Goal: Task Accomplishment & Management: Complete application form

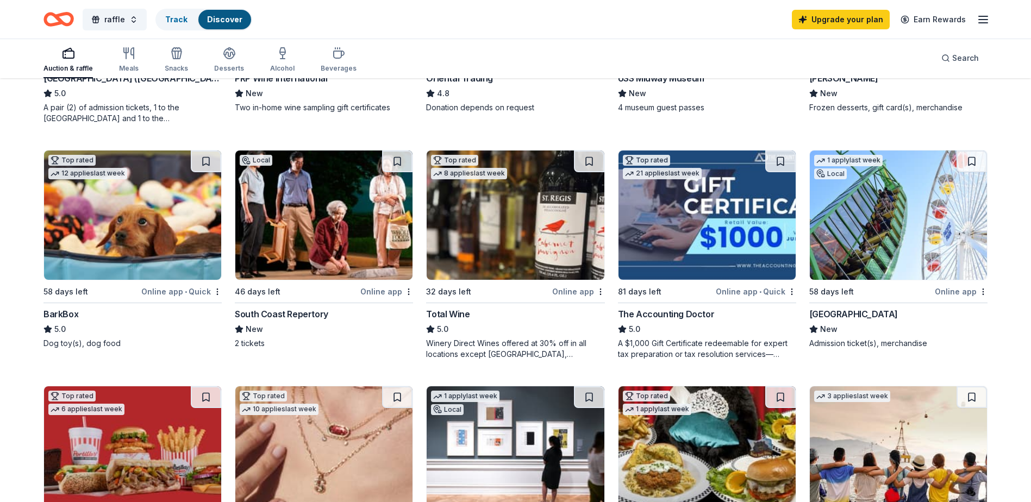
scroll to position [435, 0]
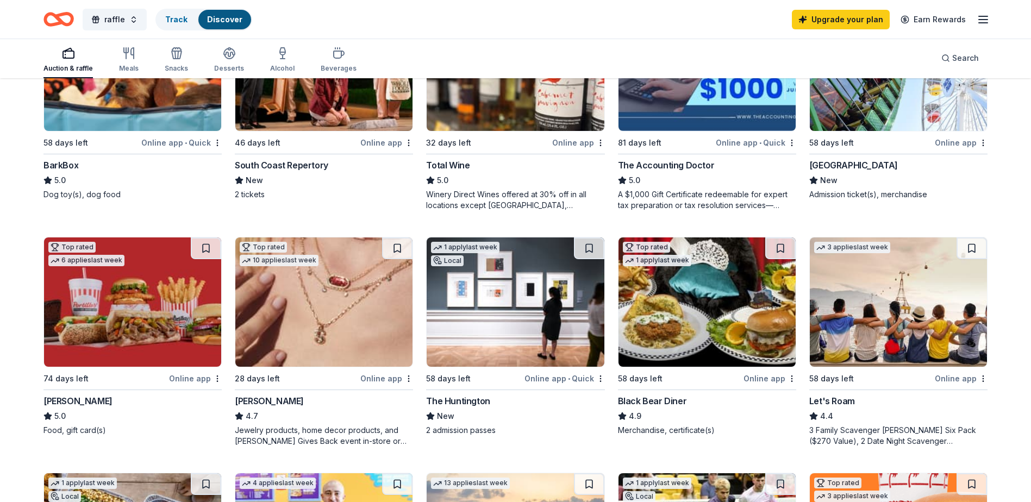
click at [329, 287] on img at bounding box center [323, 301] width 177 height 129
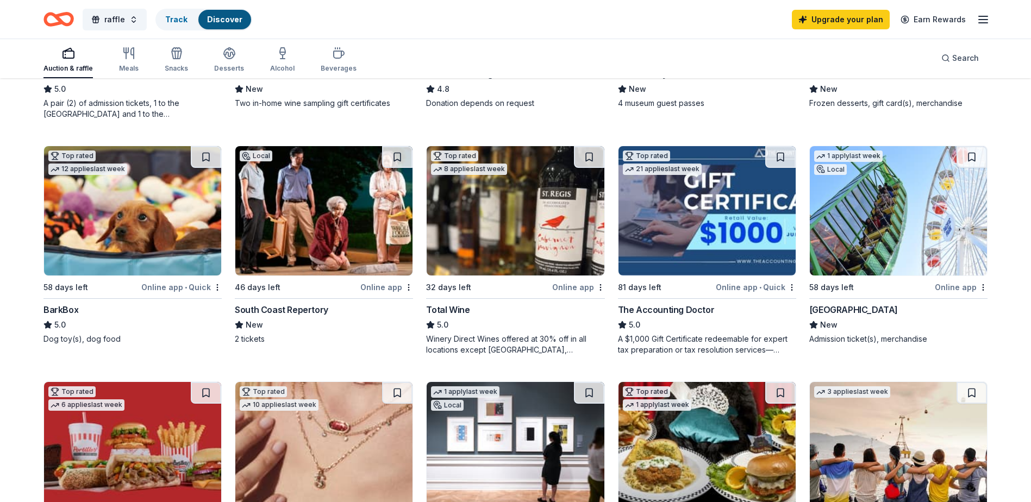
scroll to position [272, 0]
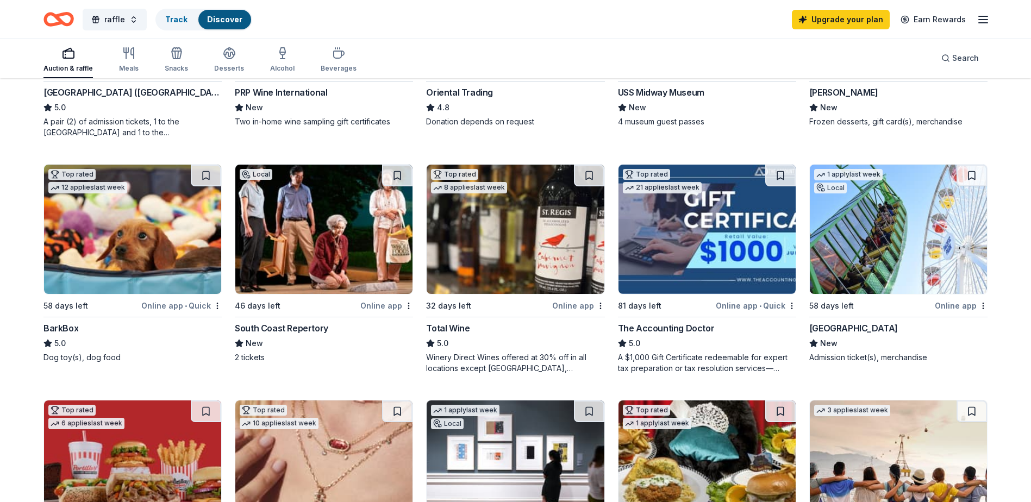
click at [878, 260] on img at bounding box center [898, 229] width 177 height 129
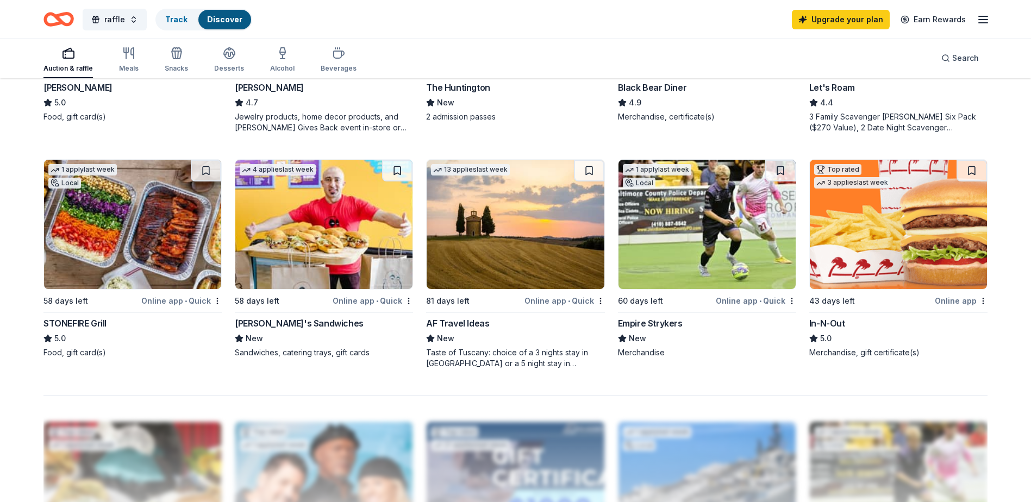
scroll to position [761, 0]
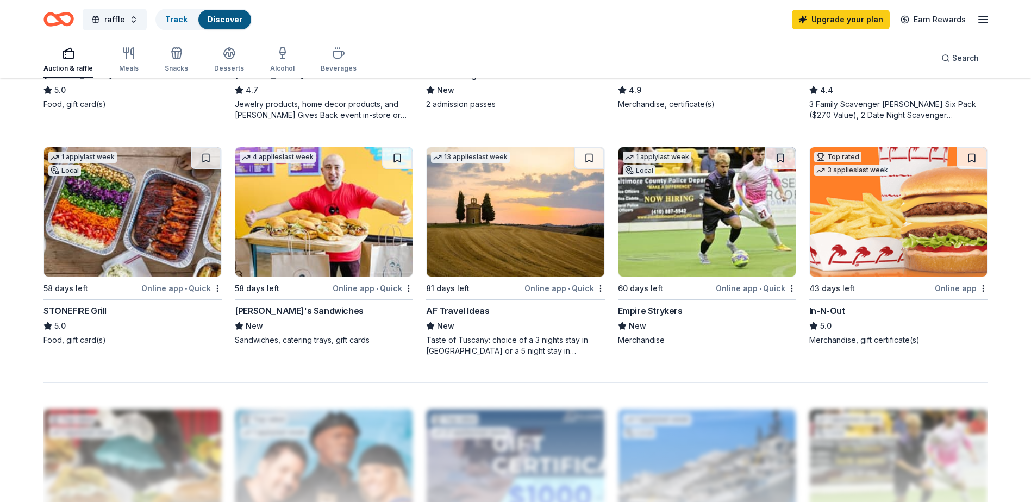
click at [503, 272] on img at bounding box center [515, 211] width 177 height 129
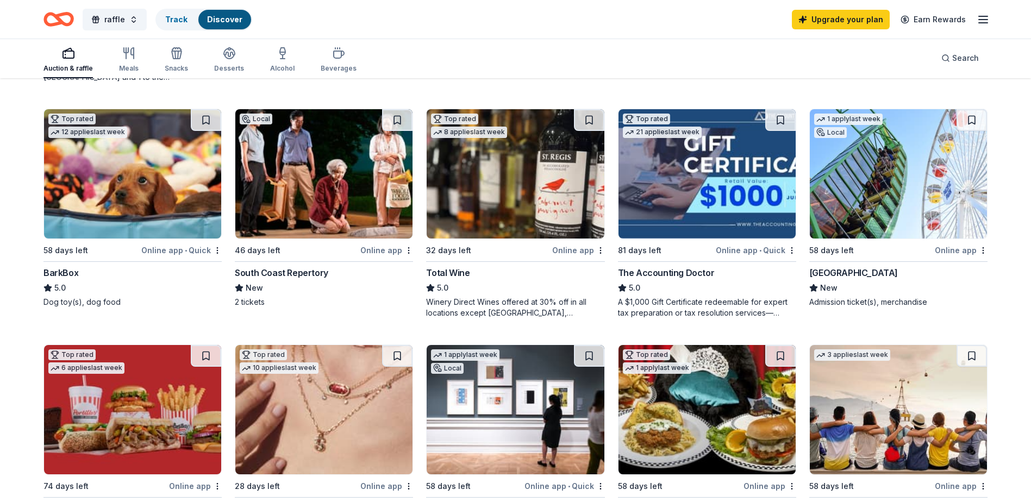
scroll to position [326, 0]
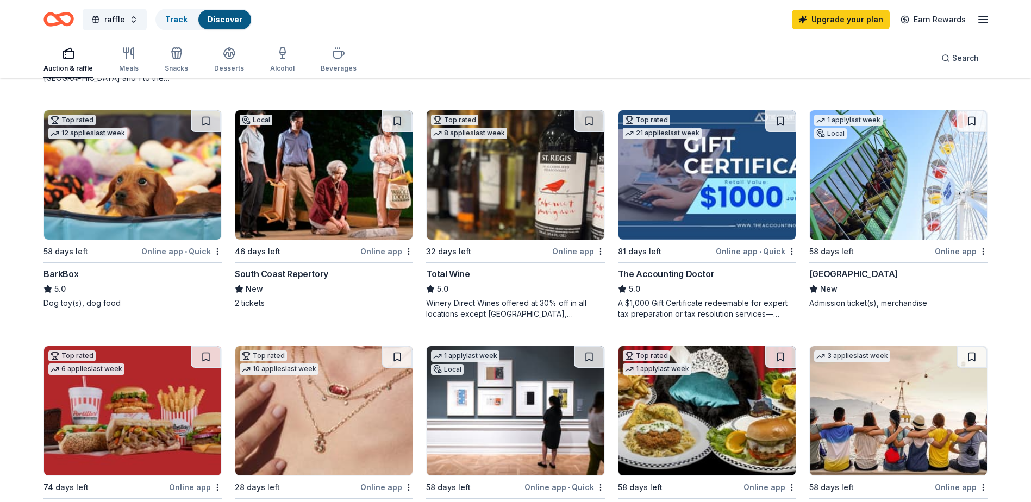
click at [509, 196] on img at bounding box center [515, 174] width 177 height 129
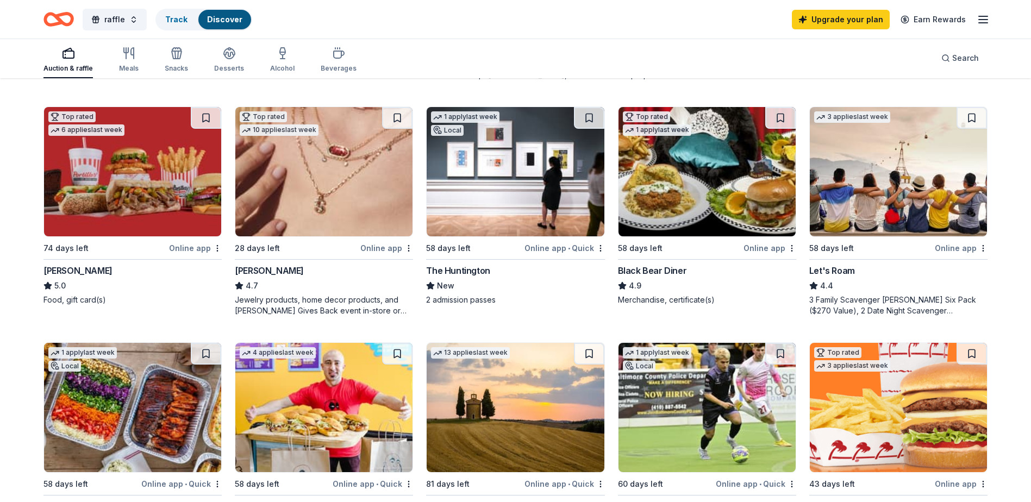
scroll to position [598, 0]
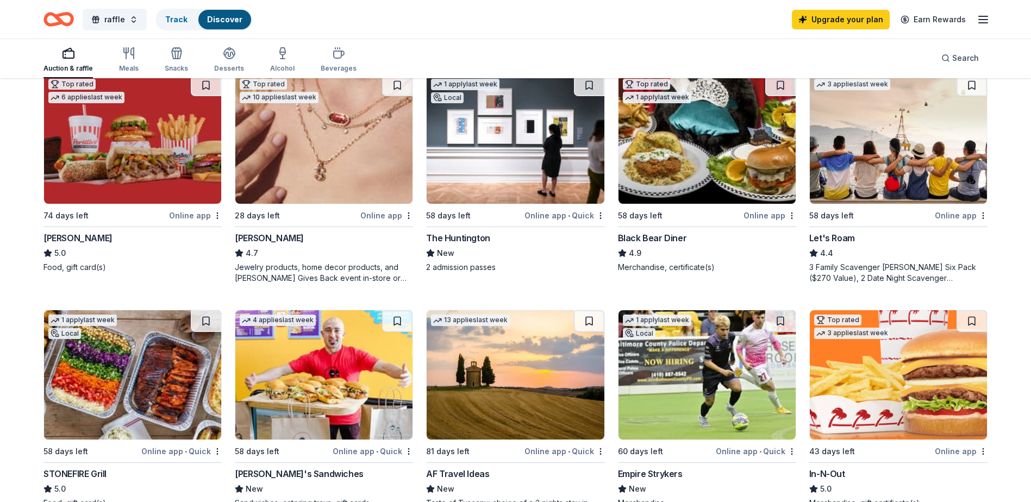
click at [955, 369] on img at bounding box center [898, 374] width 177 height 129
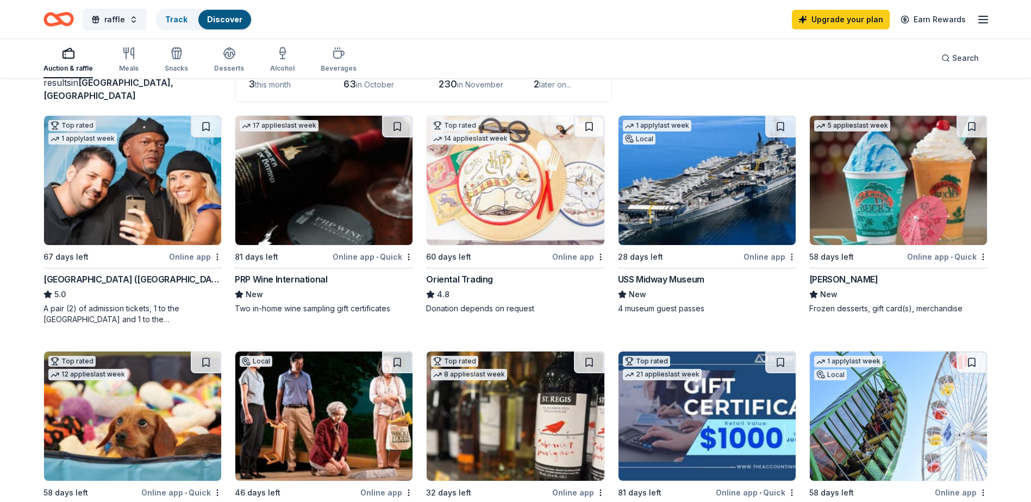
scroll to position [326, 0]
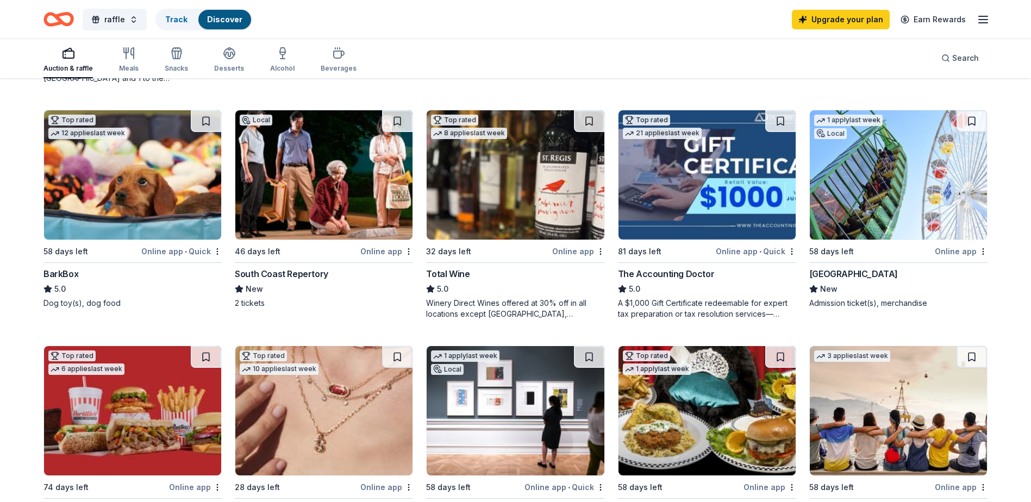
click at [147, 187] on img at bounding box center [132, 174] width 177 height 129
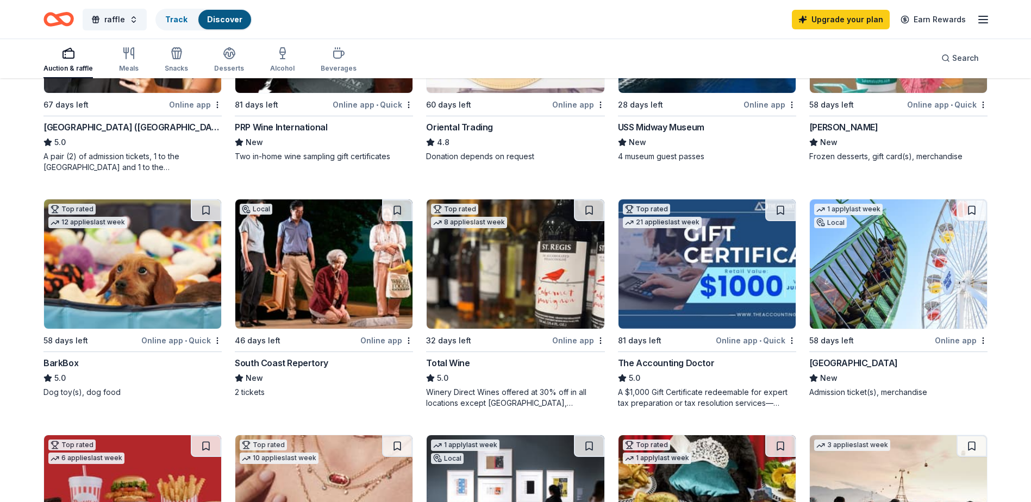
scroll to position [0, 0]
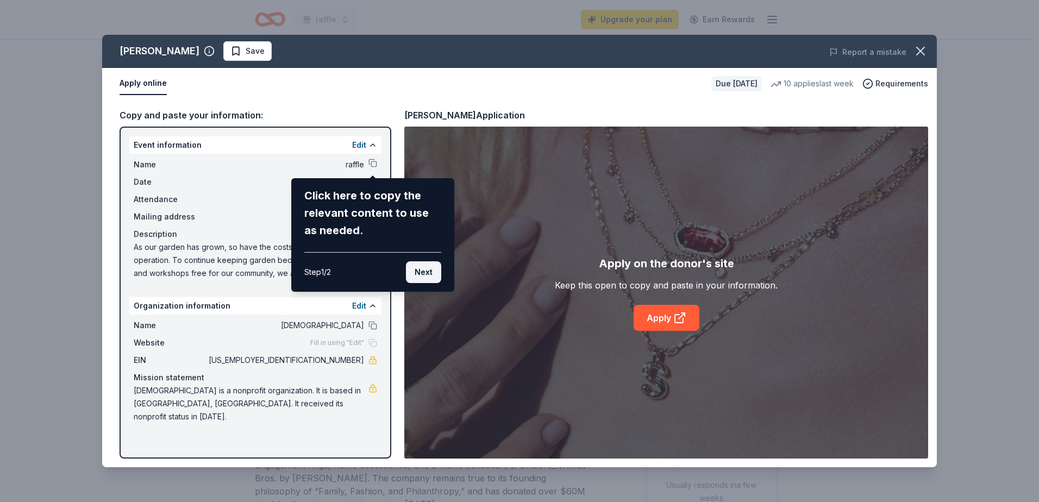
click at [423, 274] on button "Next" at bounding box center [423, 272] width 35 height 22
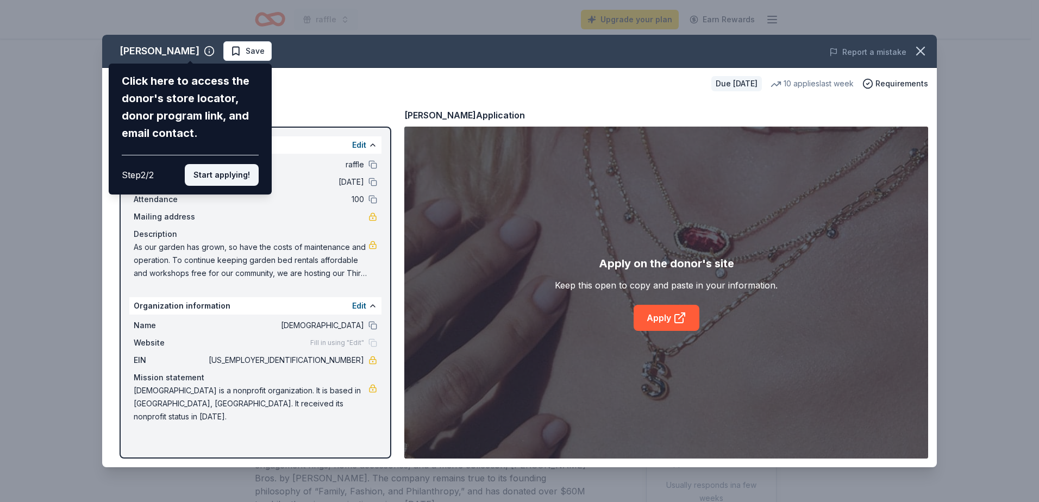
click at [243, 179] on button "Start applying!" at bounding box center [222, 175] width 74 height 22
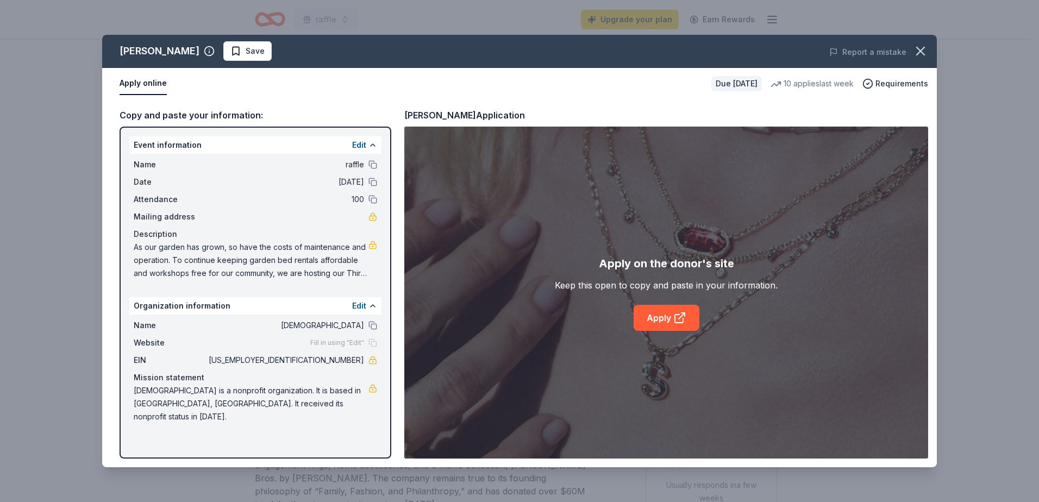
click at [692, 319] on div "Kendra Scott Save Report a mistake Apply online Due in 28 days 10 applies last …" at bounding box center [519, 251] width 835 height 433
click at [678, 317] on icon at bounding box center [679, 317] width 13 height 13
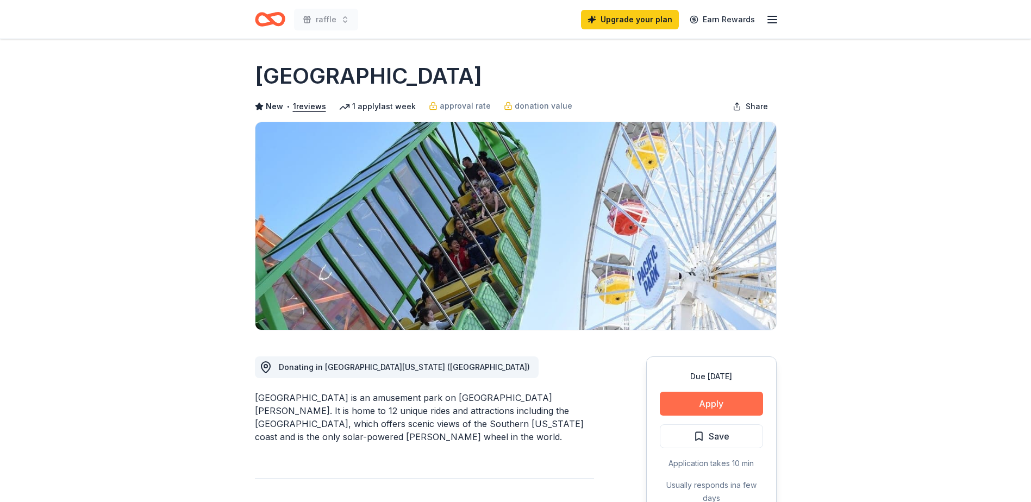
click at [724, 404] on button "Apply" at bounding box center [711, 404] width 103 height 24
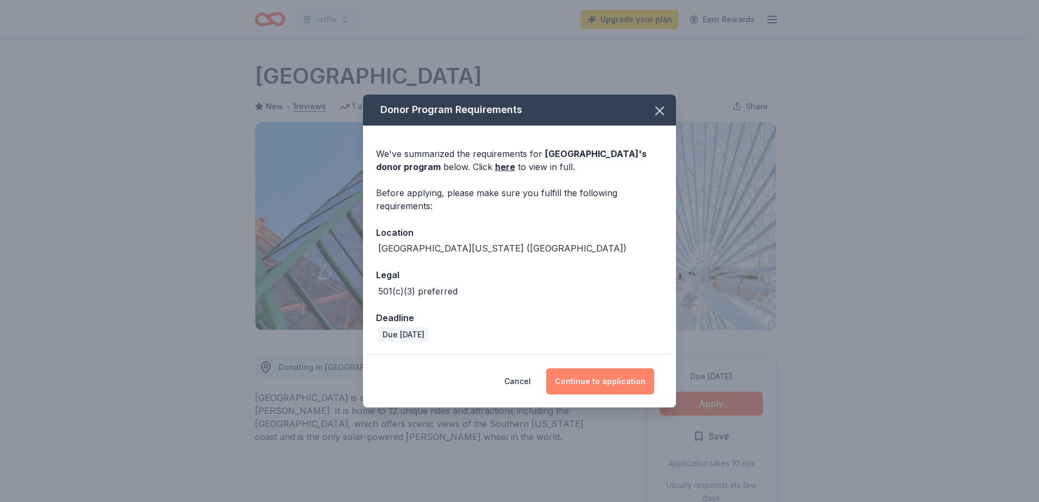
click at [608, 381] on button "Continue to application" at bounding box center [600, 381] width 108 height 26
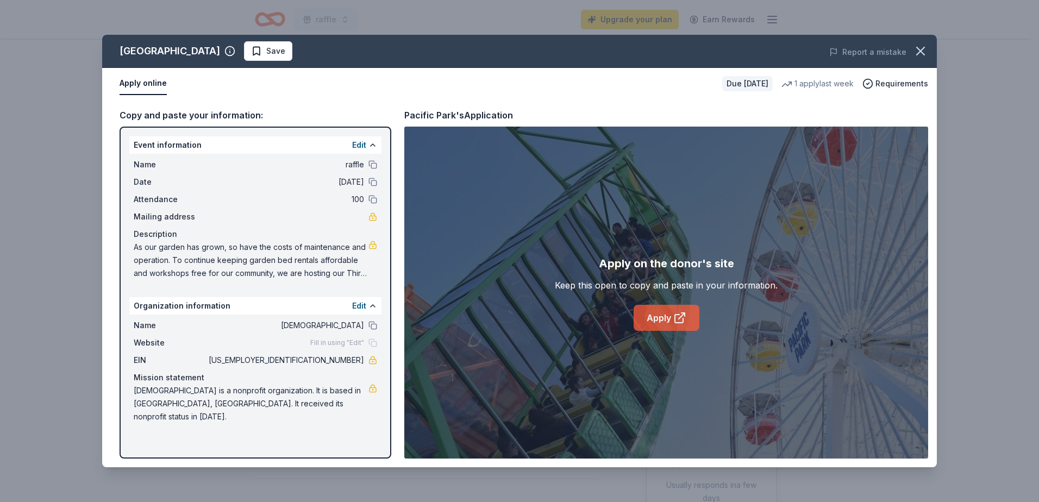
click at [678, 314] on icon at bounding box center [679, 317] width 13 height 13
click at [660, 315] on link "Apply" at bounding box center [667, 318] width 66 height 26
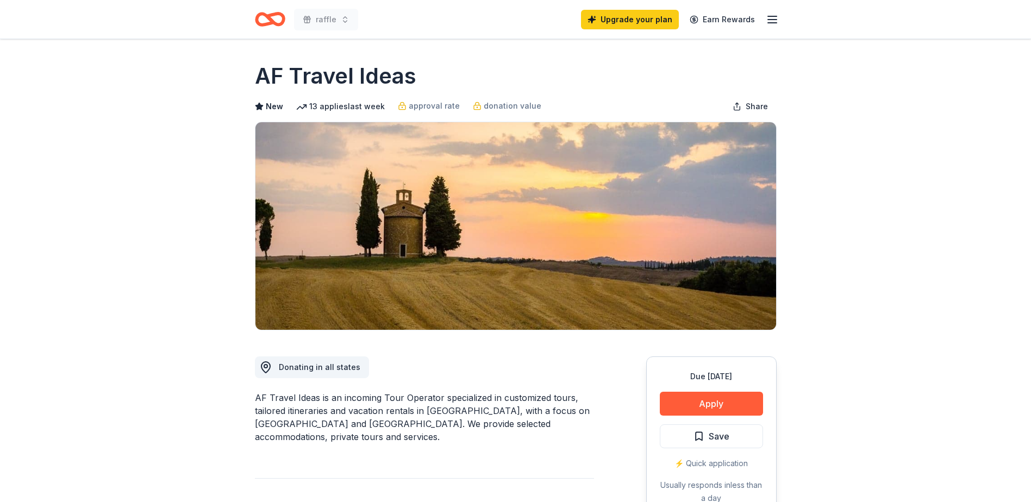
scroll to position [326, 0]
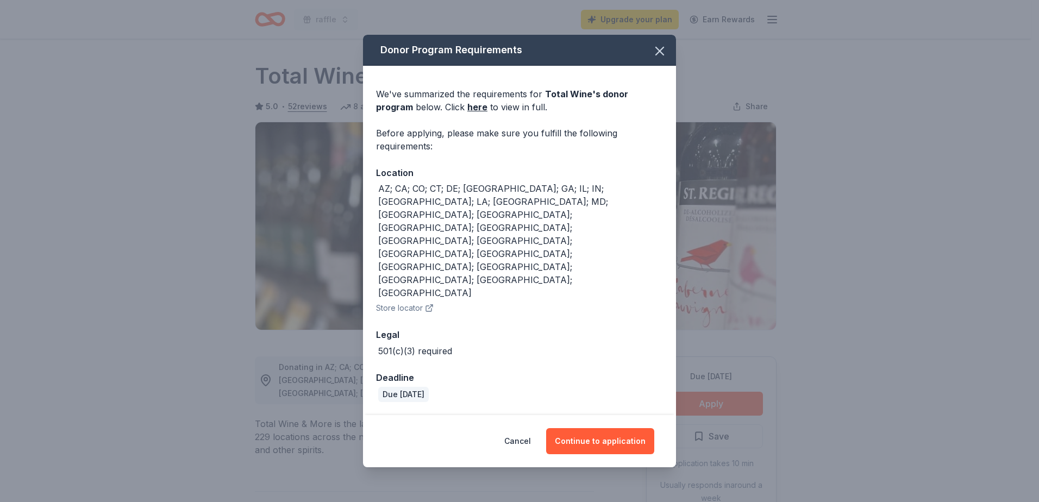
click at [572, 428] on button "Continue to application" at bounding box center [600, 441] width 108 height 26
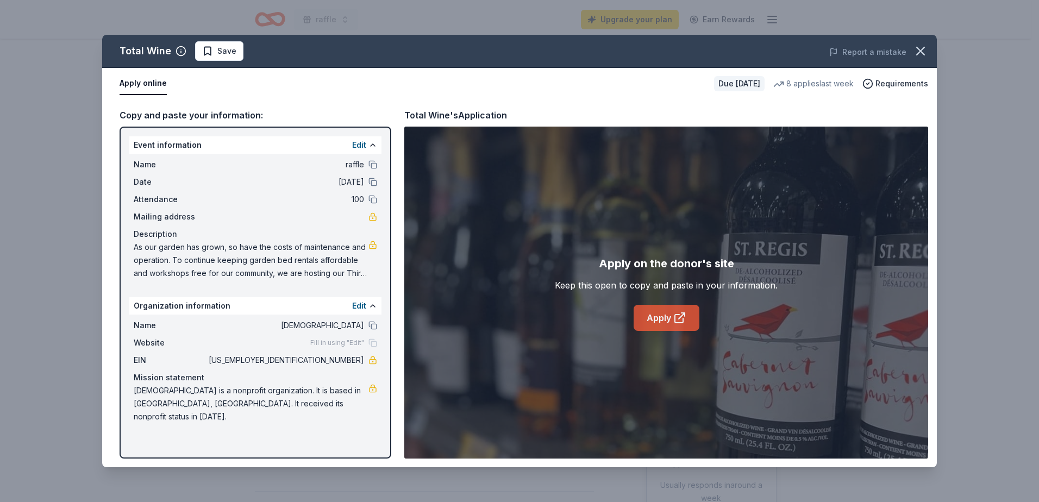
click at [677, 316] on icon at bounding box center [679, 317] width 13 height 13
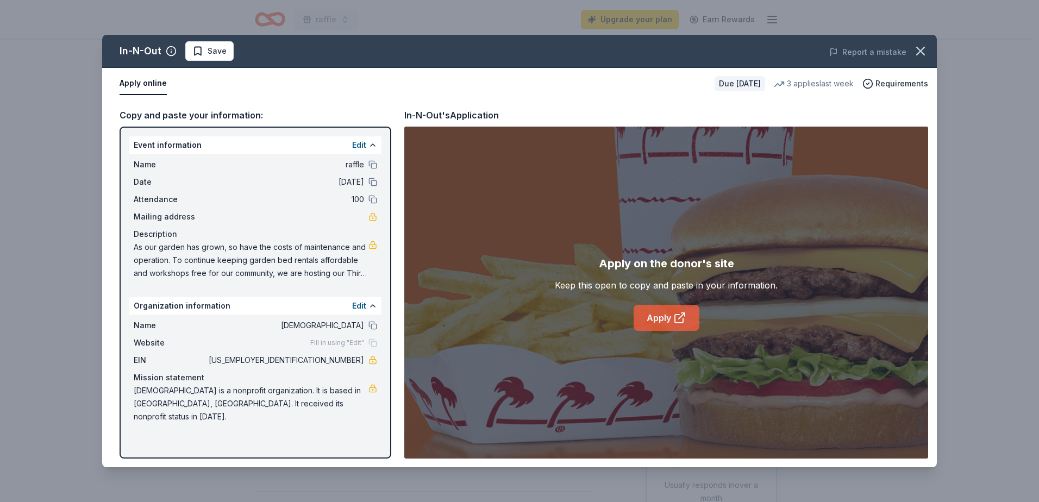
click at [654, 313] on link "Apply" at bounding box center [667, 318] width 66 height 26
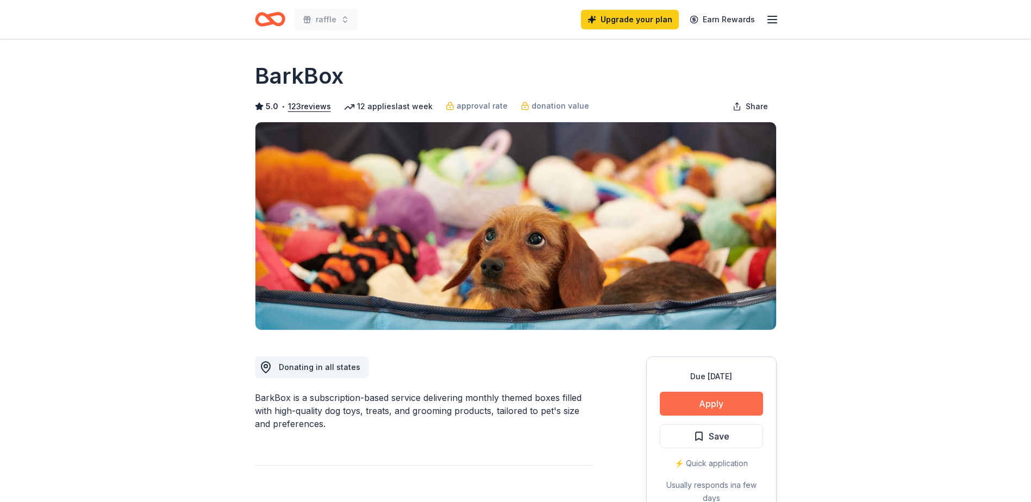
click at [687, 397] on button "Apply" at bounding box center [711, 404] width 103 height 24
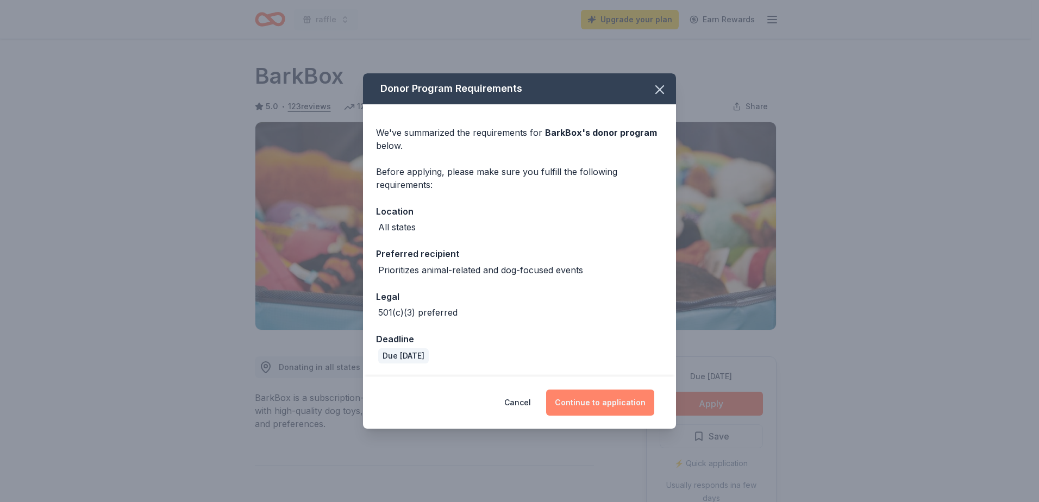
click at [610, 402] on button "Continue to application" at bounding box center [600, 403] width 108 height 26
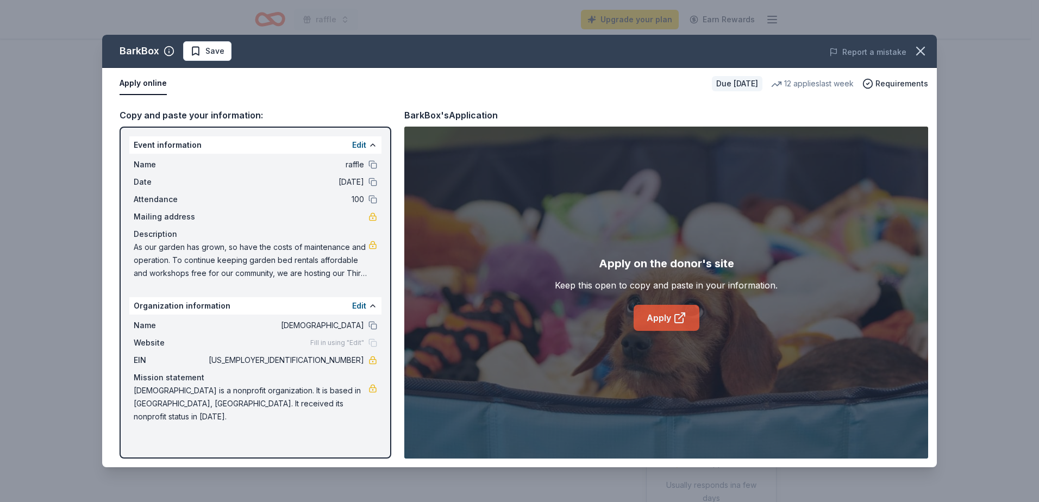
click at [678, 316] on icon at bounding box center [679, 317] width 13 height 13
